Goal: Information Seeking & Learning: Learn about a topic

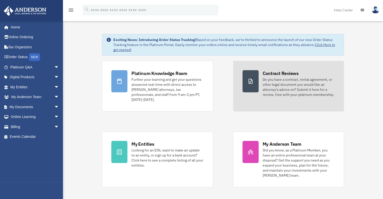
click at [301, 83] on div "Do you have a contract, rental agreement, or other legal document you would lik…" at bounding box center [299, 87] width 72 height 20
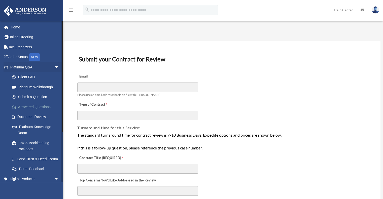
click at [36, 106] on link "Answered Questions" at bounding box center [37, 107] width 60 height 10
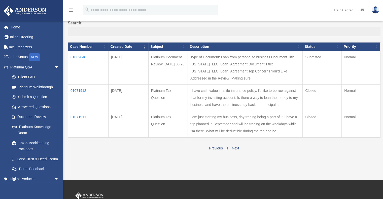
scroll to position [50, 0]
